Goal: Task Accomplishment & Management: Use online tool/utility

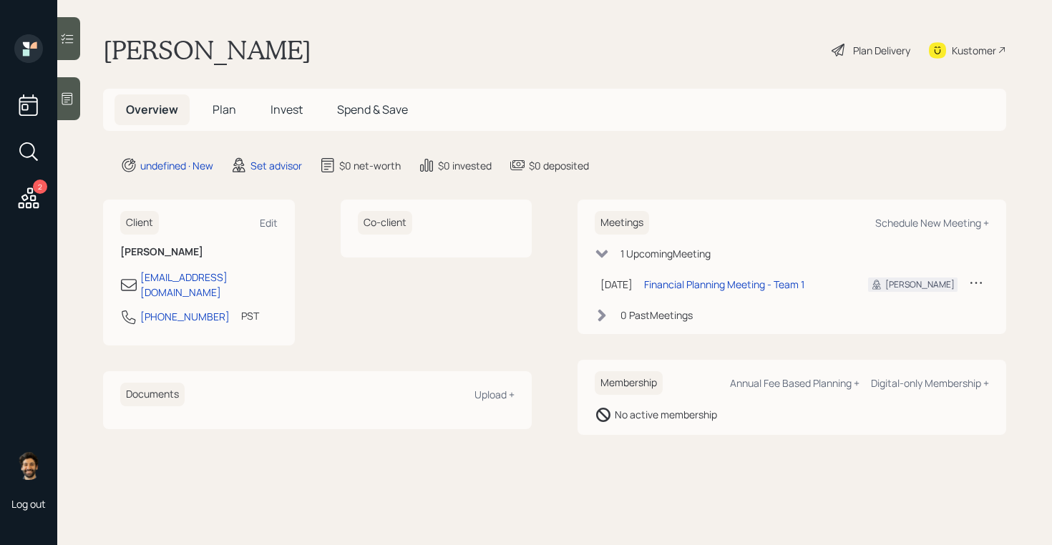
click at [29, 197] on icon at bounding box center [29, 198] width 26 height 26
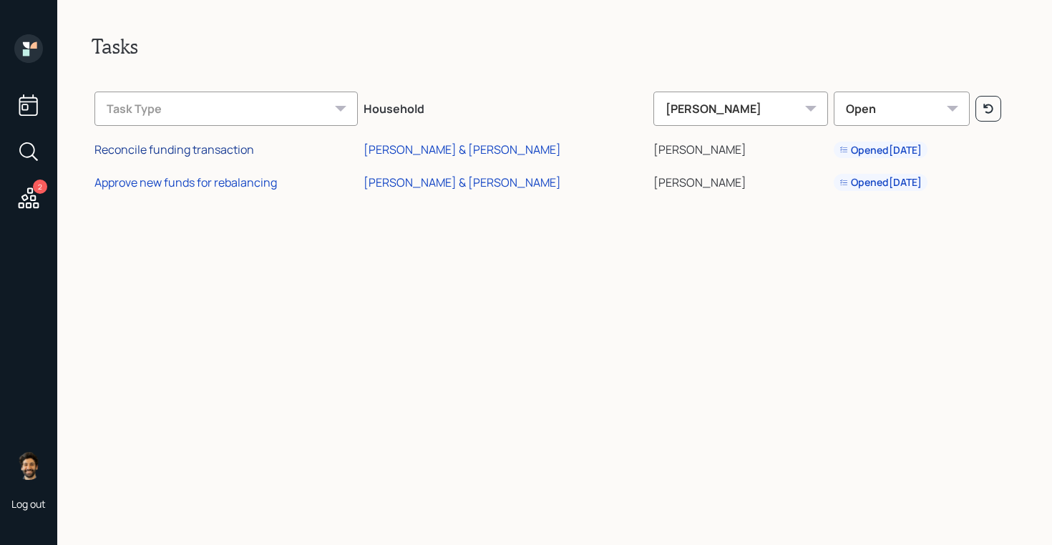
click at [200, 150] on div "Reconcile funding transaction" at bounding box center [174, 150] width 160 height 16
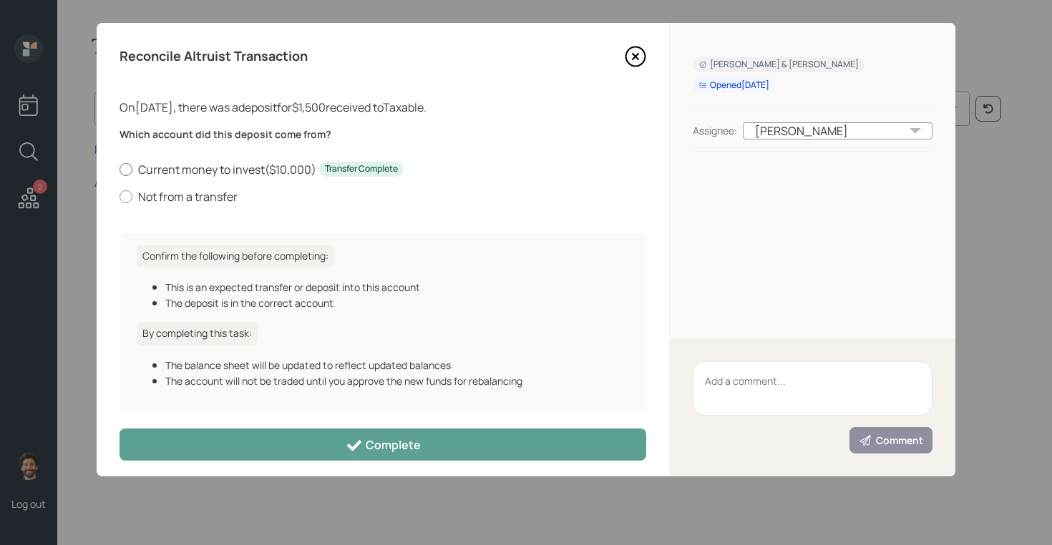
click at [182, 174] on label "Current money to invest ( $10,000 ) Transfer Complete" at bounding box center [382, 170] width 527 height 16
click at [119, 170] on input "Current money to invest ( $10,000 ) Transfer Complete" at bounding box center [119, 169] width 1 height 1
radio input "true"
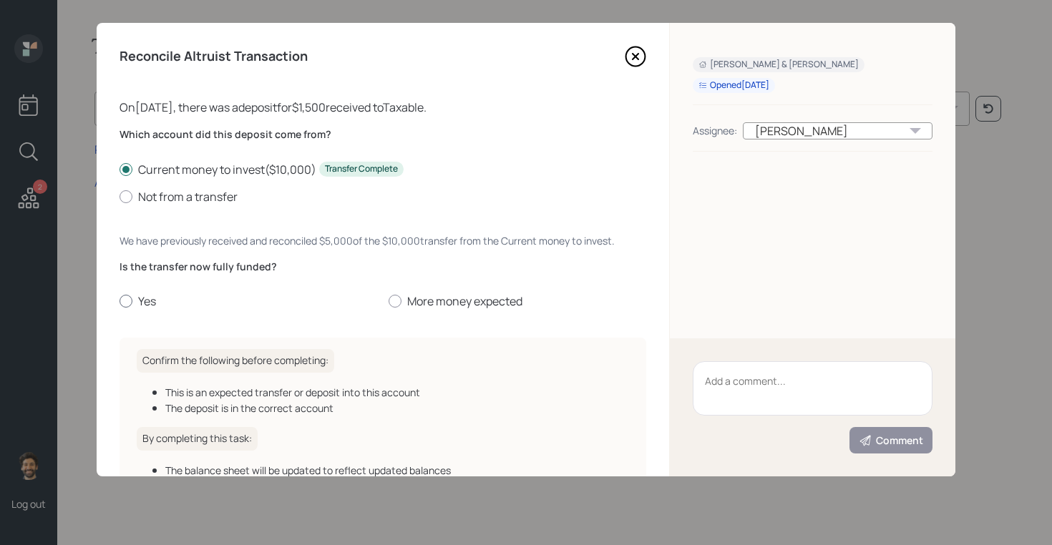
click at [132, 302] on label "Yes" at bounding box center [248, 301] width 258 height 16
click at [119, 302] on input "Yes" at bounding box center [119, 301] width 1 height 1
radio input "true"
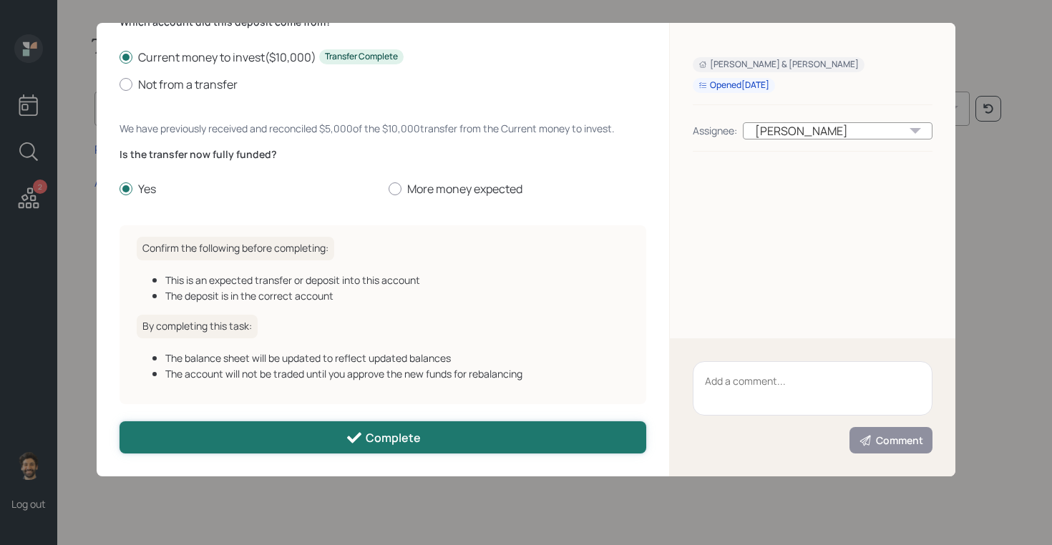
click at [238, 443] on button "Complete" at bounding box center [382, 437] width 527 height 32
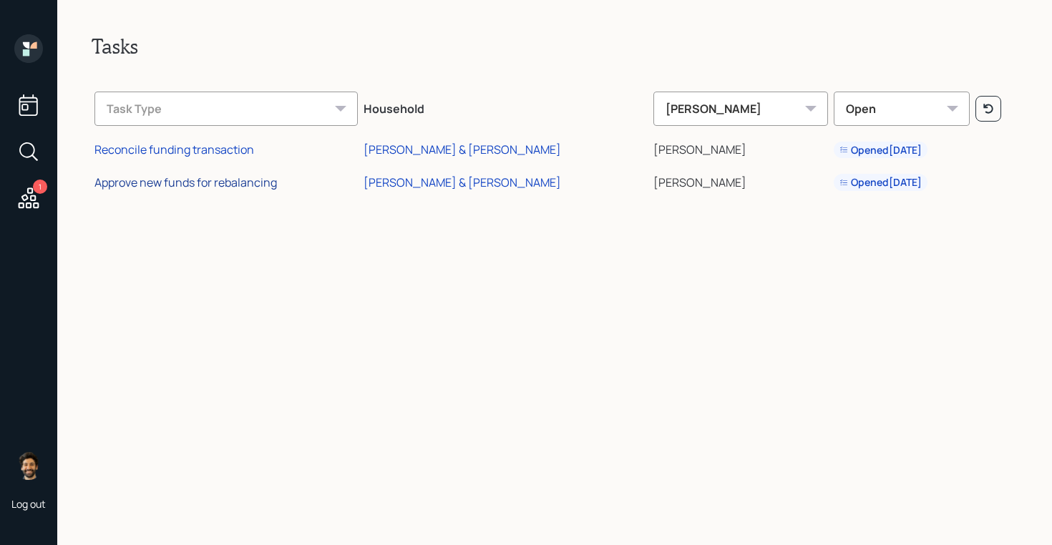
click at [202, 185] on div "Approve new funds for rebalancing" at bounding box center [185, 183] width 182 height 16
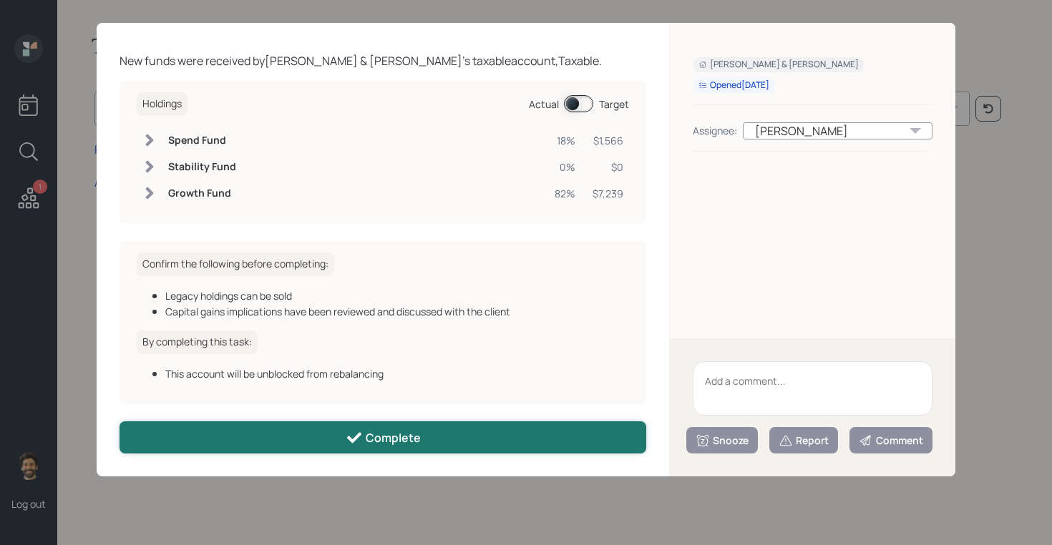
click at [205, 445] on button "Complete" at bounding box center [382, 437] width 527 height 32
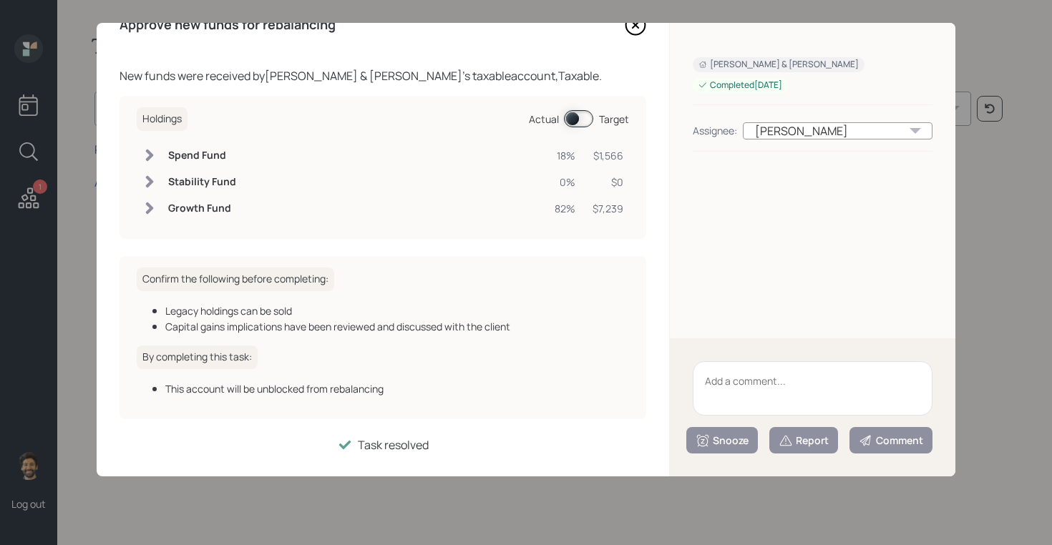
scroll to position [31, 0]
